Goal: Task Accomplishment & Management: Manage account settings

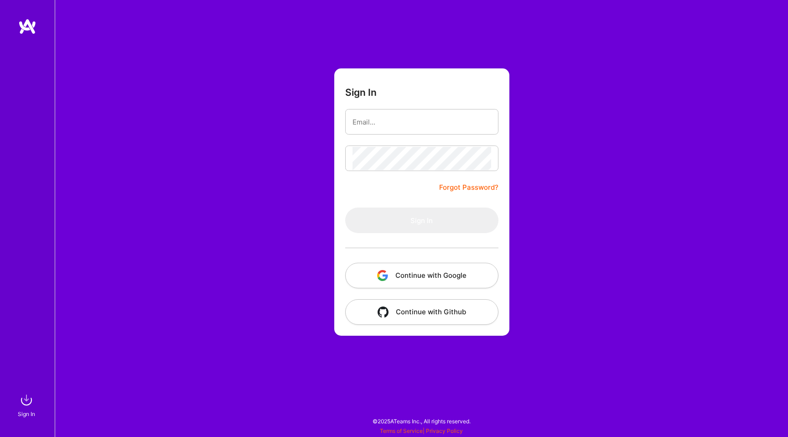
click at [448, 271] on button "Continue with Google" at bounding box center [421, 276] width 153 height 26
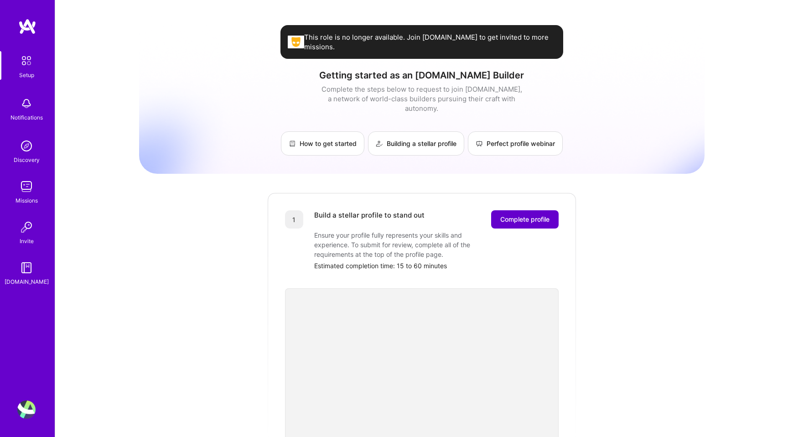
click at [542, 215] on span "Complete profile" at bounding box center [524, 219] width 49 height 9
